Goal: Transaction & Acquisition: Register for event/course

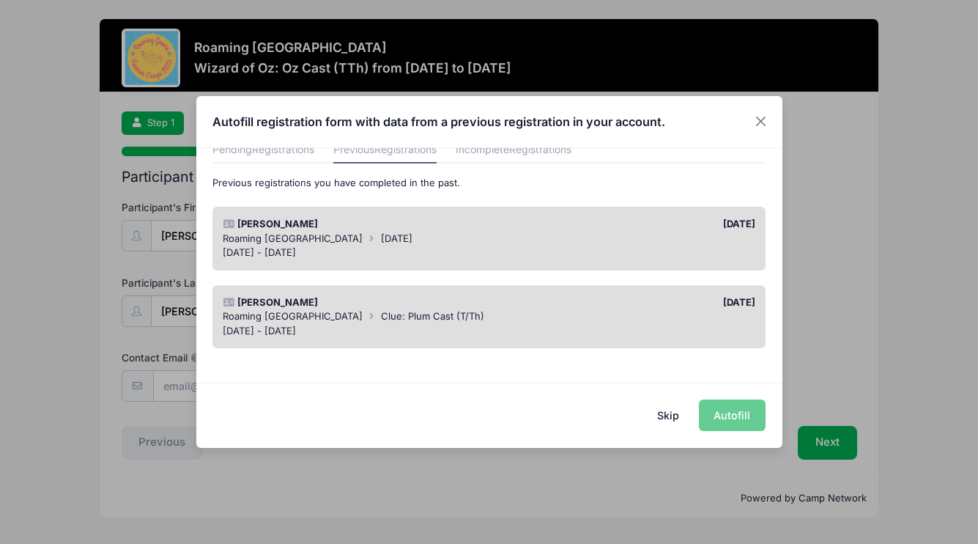
click at [363, 235] on div "Roaming [GEOGRAPHIC_DATA] [DATE]" at bounding box center [489, 239] width 533 height 15
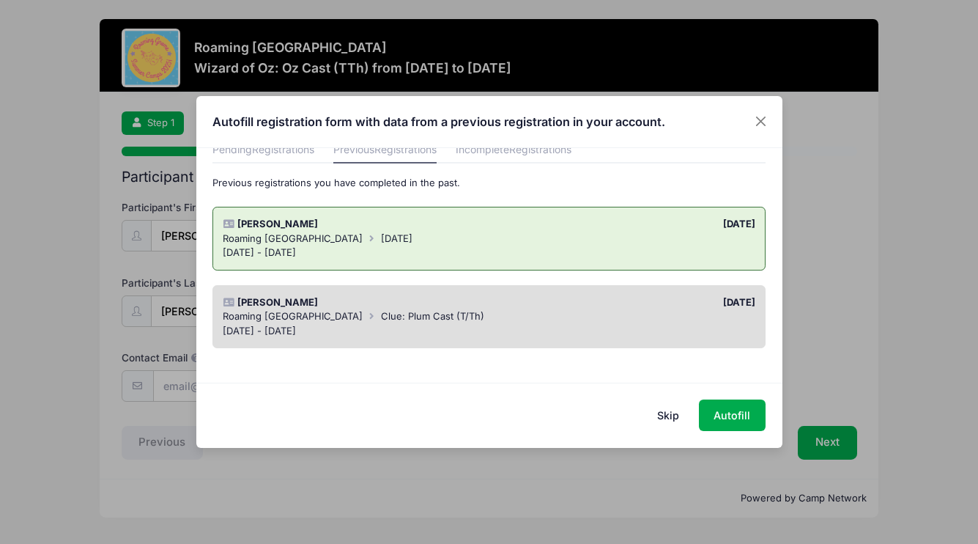
scroll to position [66, 0]
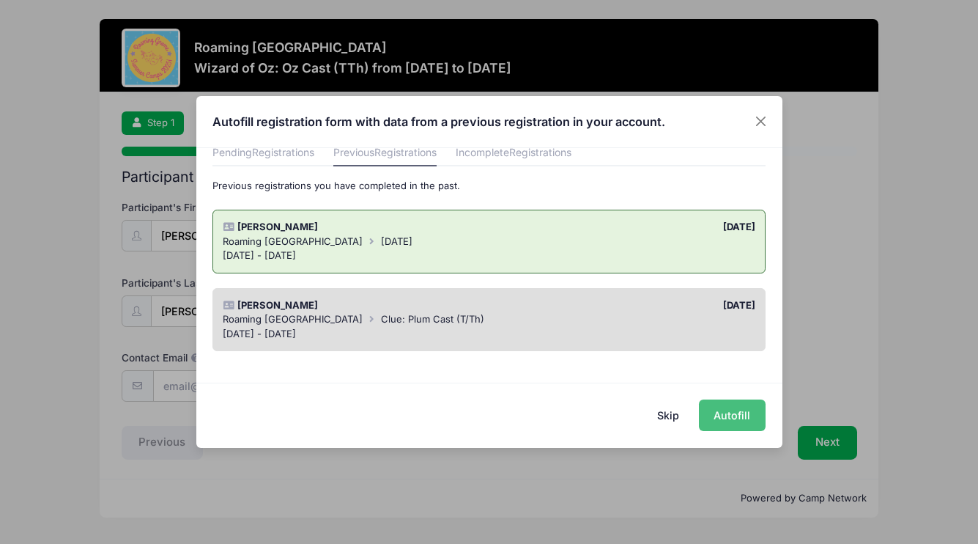
click at [743, 422] on button "Autofill" at bounding box center [732, 415] width 67 height 32
type input "[PERSON_NAME][EMAIL_ADDRESS][DOMAIN_NAME]"
type input "[DATE]"
type input "[STREET_ADDRESS]"
type input "[GEOGRAPHIC_DATA]"
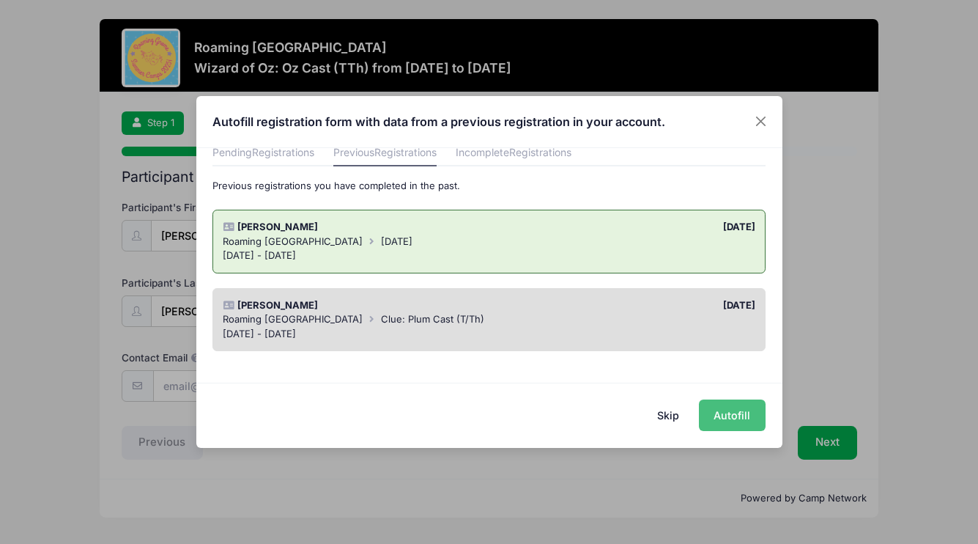
select select "CO"
type input "80238"
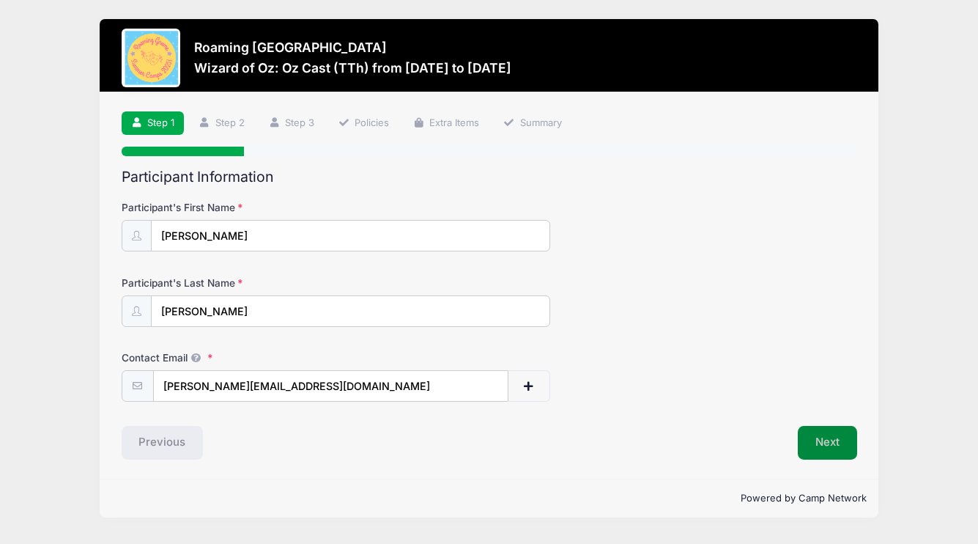
click at [832, 444] on button "Next" at bounding box center [827, 443] width 59 height 34
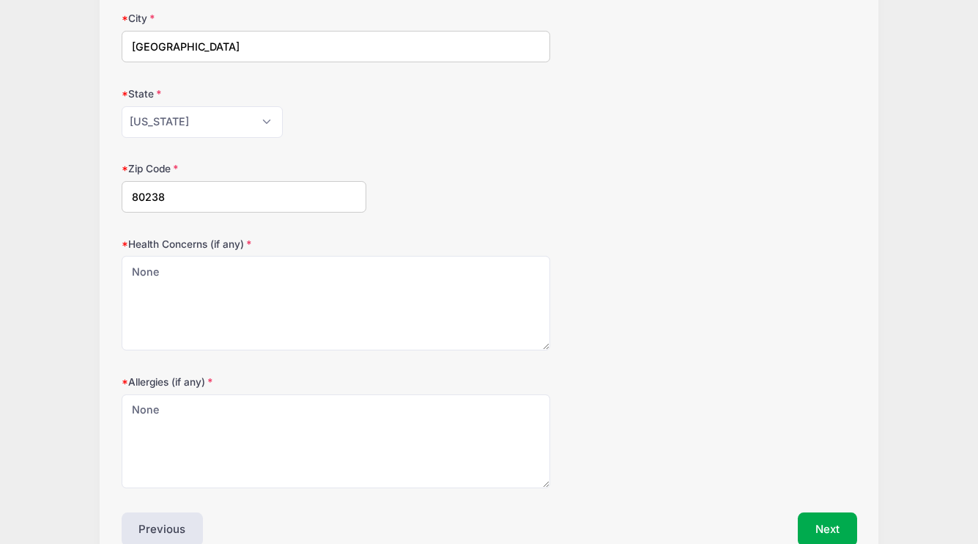
scroll to position [418, 0]
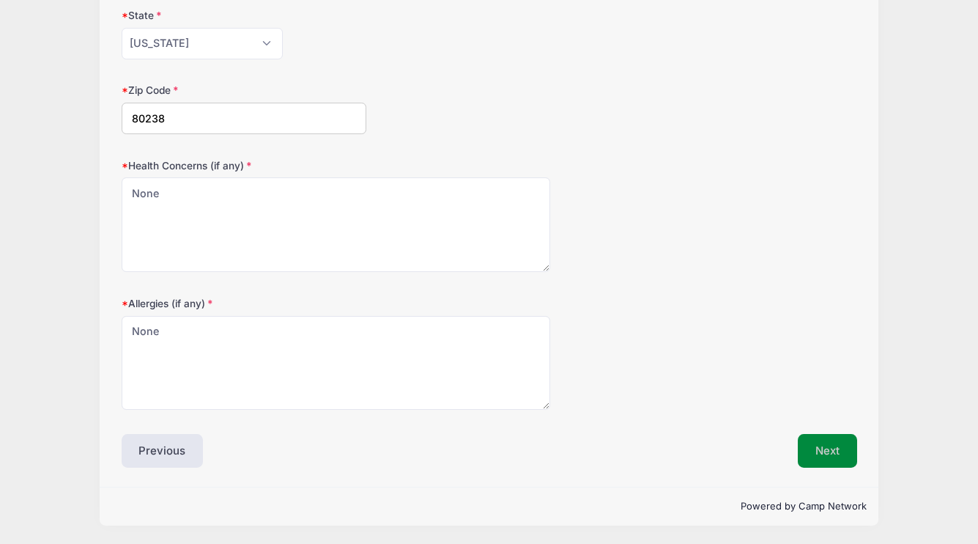
click at [847, 451] on button "Next" at bounding box center [827, 451] width 59 height 34
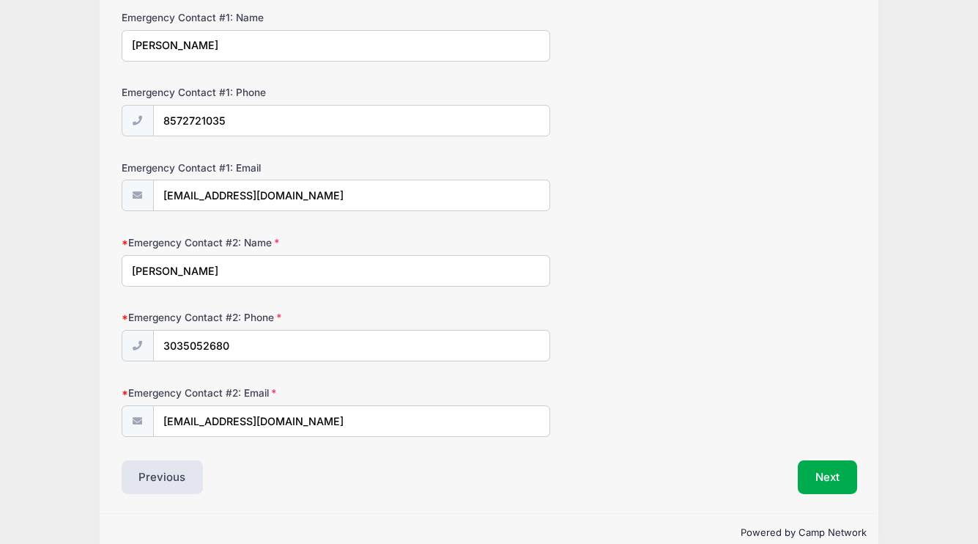
scroll to position [442, 0]
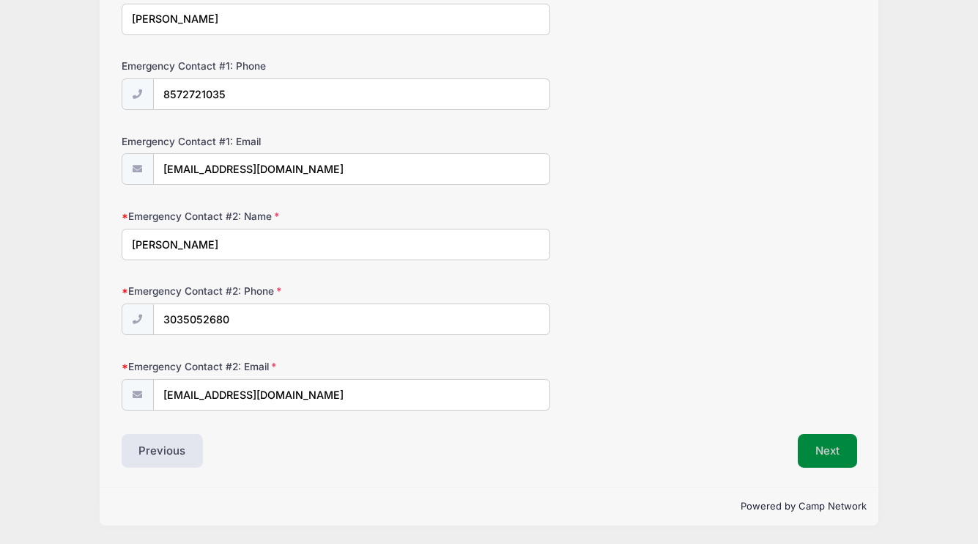
click at [824, 444] on button "Next" at bounding box center [827, 451] width 59 height 34
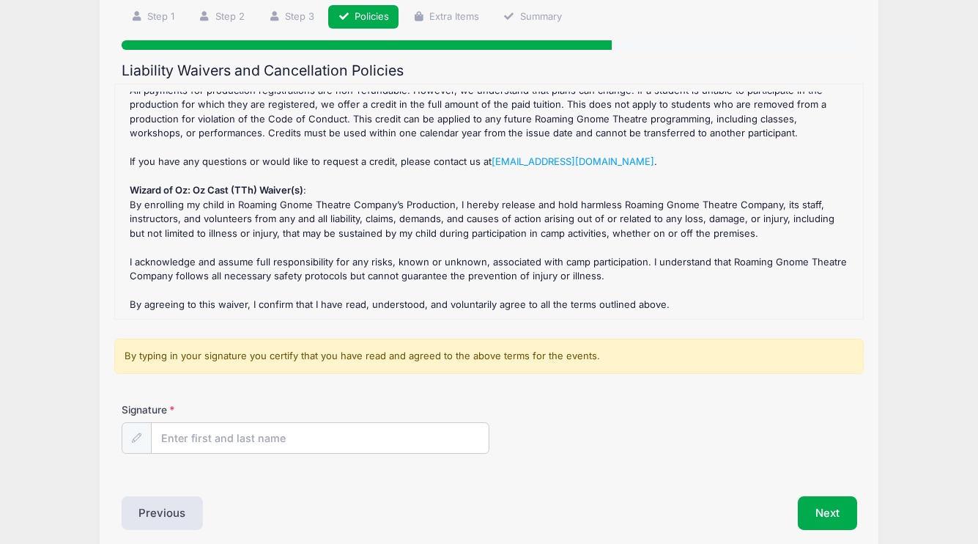
scroll to position [169, 0]
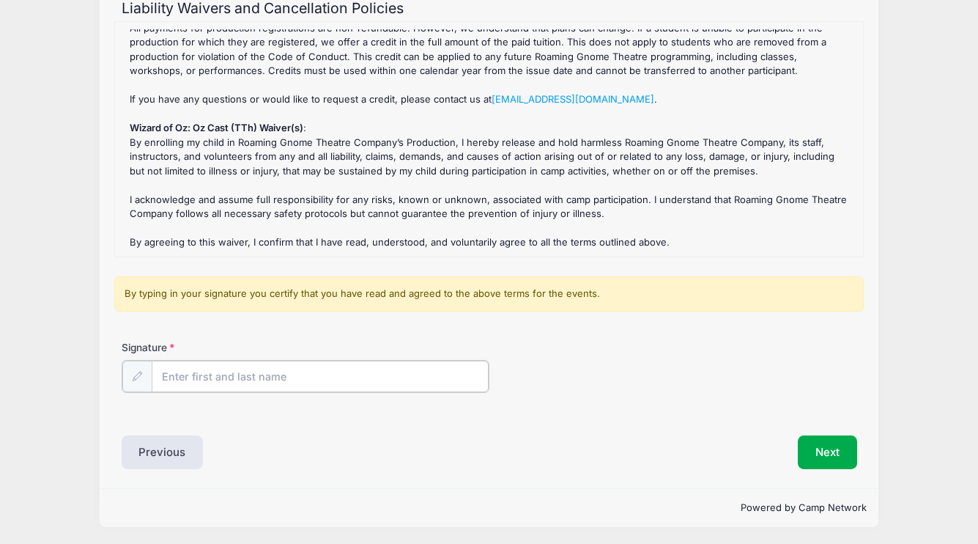
click at [363, 372] on input "Signature" at bounding box center [320, 377] width 337 height 32
type input "[PERSON_NAME]"
click at [708, 387] on div "Signature [PERSON_NAME]" at bounding box center [490, 365] width 736 height 51
click at [832, 445] on button "Next" at bounding box center [827, 451] width 59 height 34
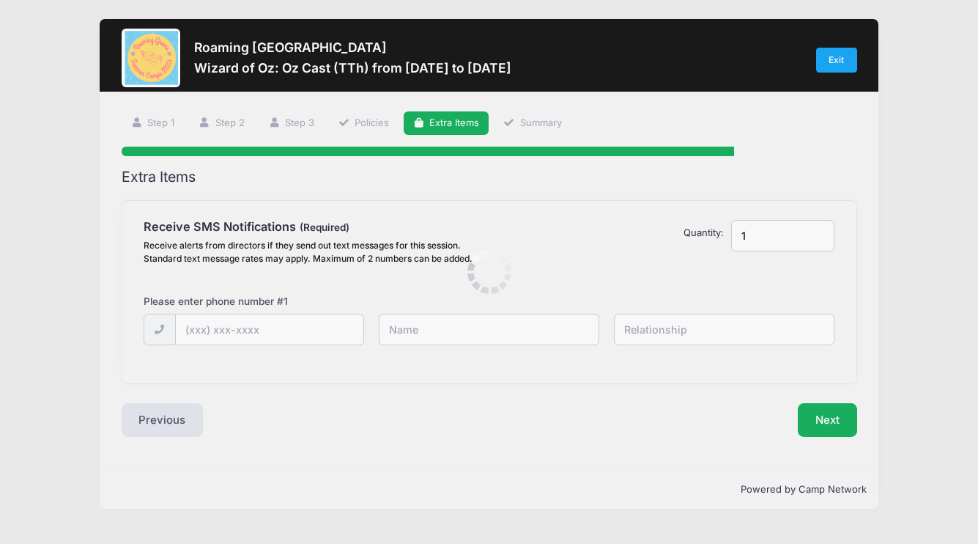
scroll to position [0, 0]
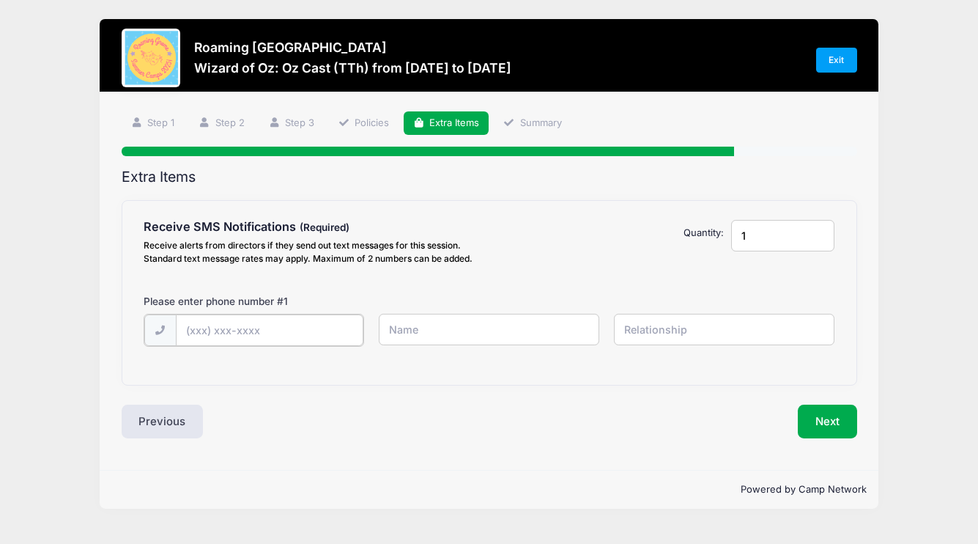
click at [295, 329] on input "text" at bounding box center [270, 330] width 188 height 32
type input "[PHONE_NUMBER]"
type input "[PERSON_NAME]"
click at [668, 335] on input "text" at bounding box center [724, 330] width 221 height 32
type input "Mom"
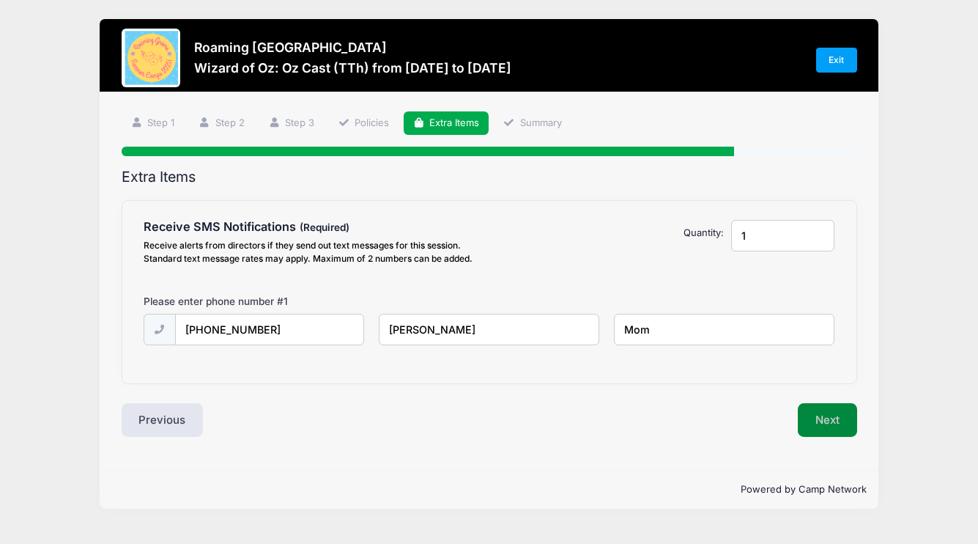
click at [829, 419] on button "Next" at bounding box center [827, 420] width 59 height 34
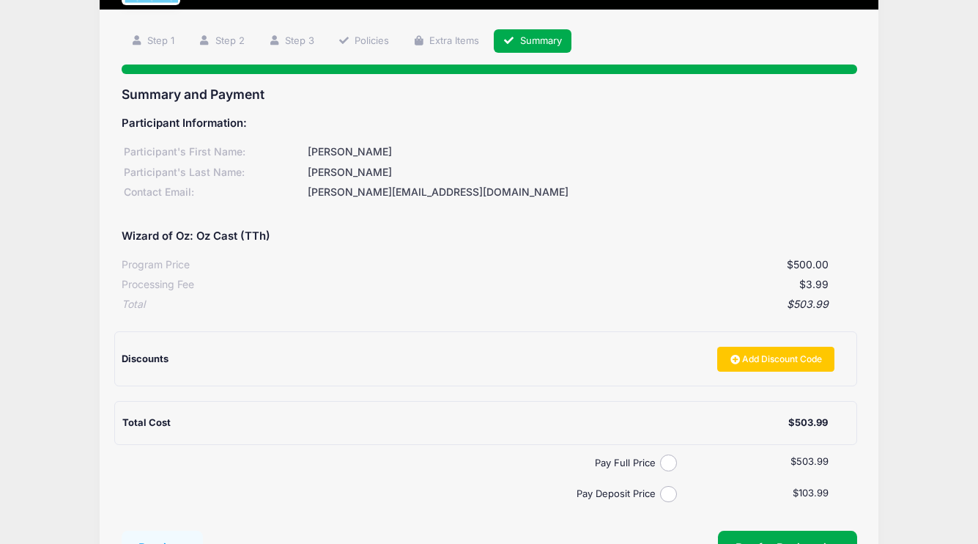
scroll to position [85, 0]
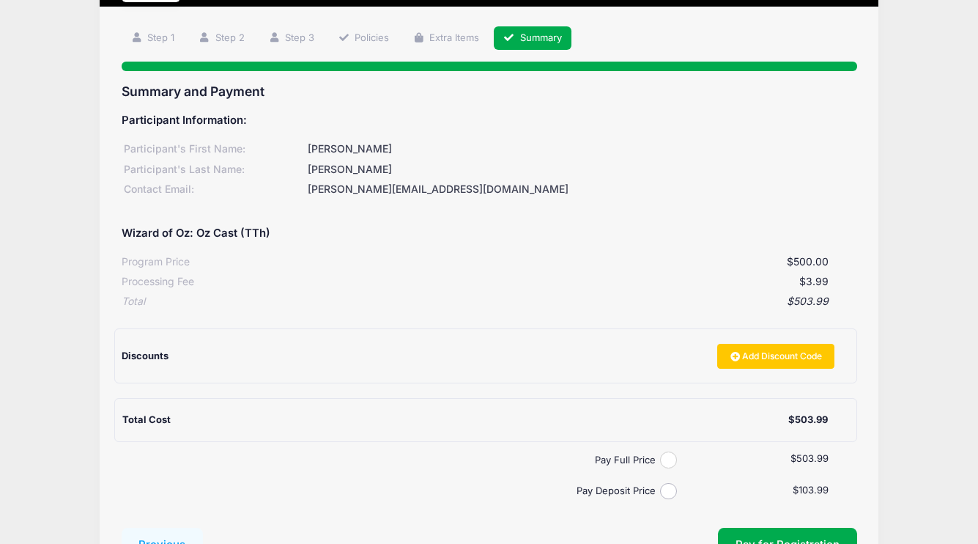
click at [664, 461] on input "Pay Full Price" at bounding box center [668, 459] width 17 height 17
radio input "true"
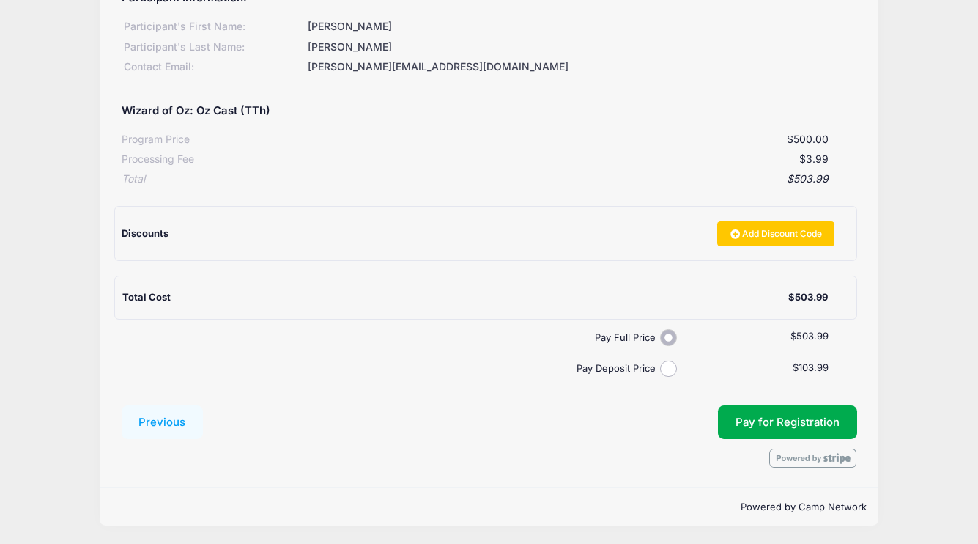
scroll to position [208, 0]
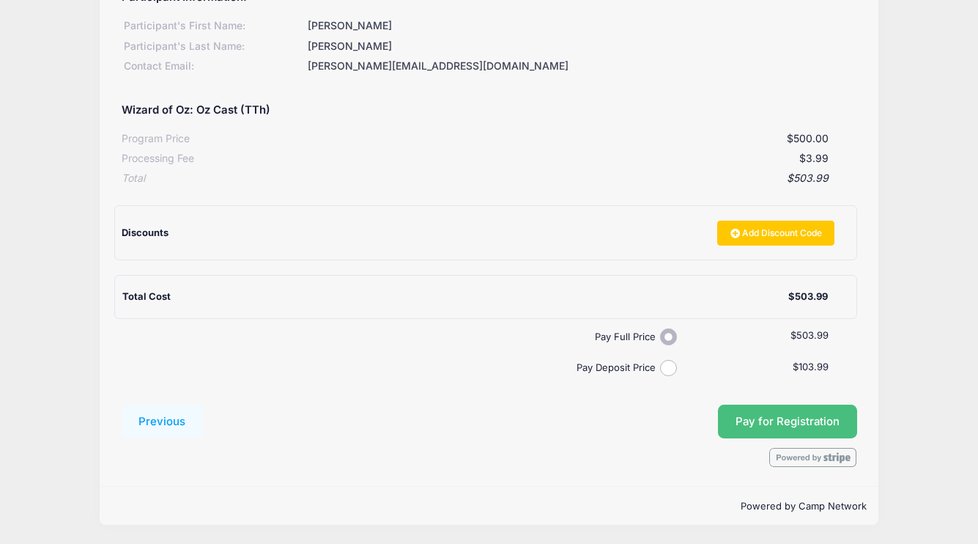
click at [768, 422] on button "Pay for Registration" at bounding box center [787, 422] width 139 height 34
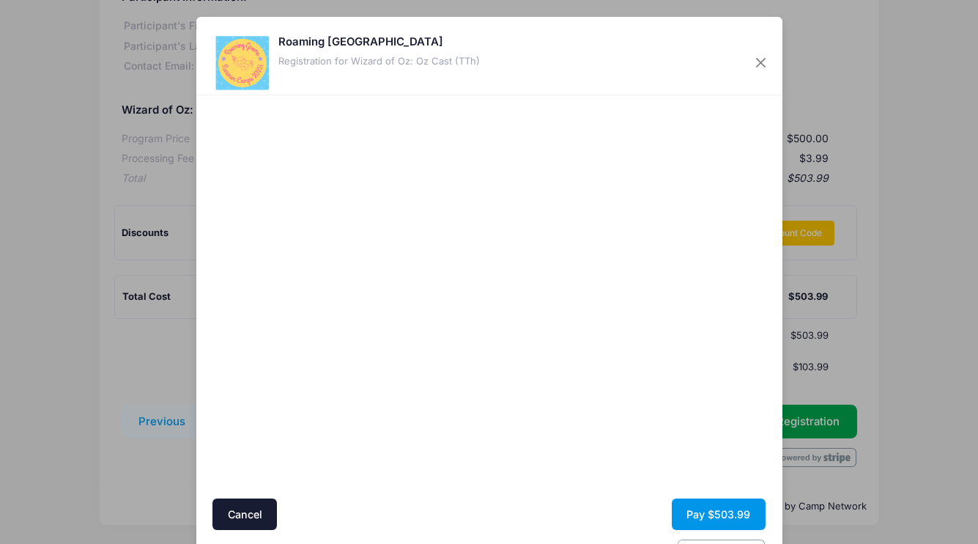
click at [702, 515] on button "Pay $503.99" at bounding box center [719, 514] width 94 height 32
